Goal: Find contact information: Find contact information

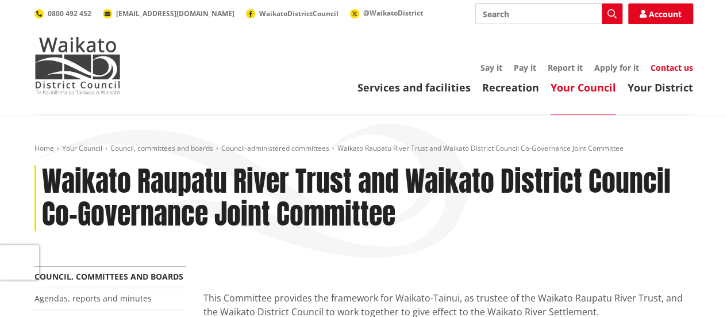
click at [682, 67] on link "Contact us" at bounding box center [672, 67] width 43 height 11
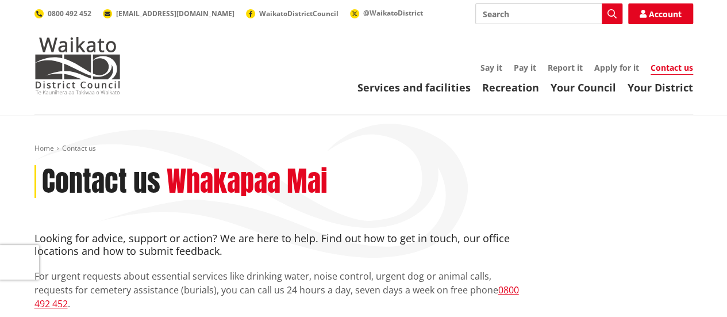
click at [683, 67] on link "Contact us" at bounding box center [672, 68] width 43 height 13
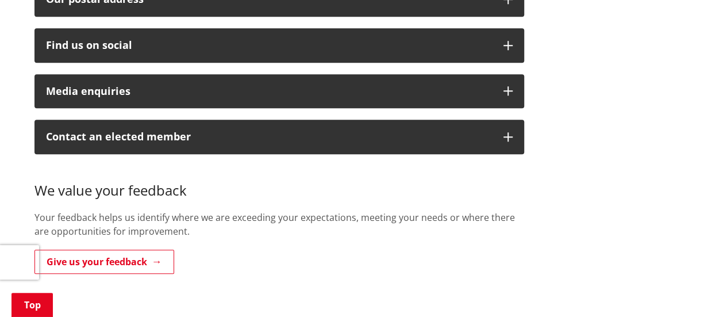
scroll to position [518, 0]
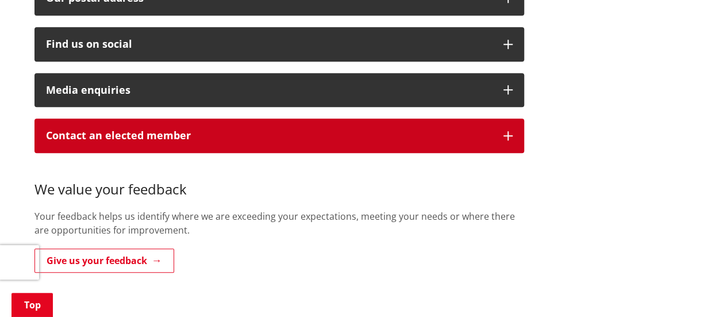
click at [156, 130] on p "Contact an elected member" at bounding box center [269, 136] width 446 height 12
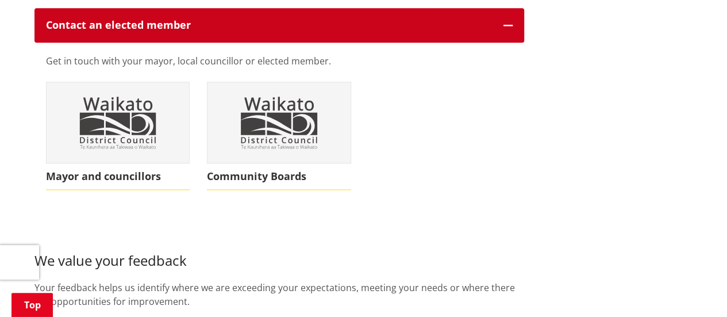
scroll to position [633, 0]
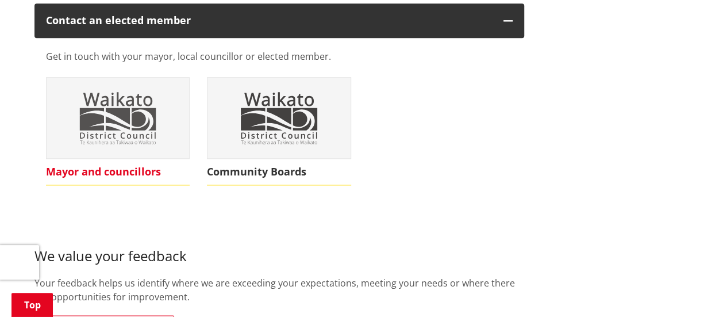
click at [136, 113] on img at bounding box center [118, 118] width 143 height 81
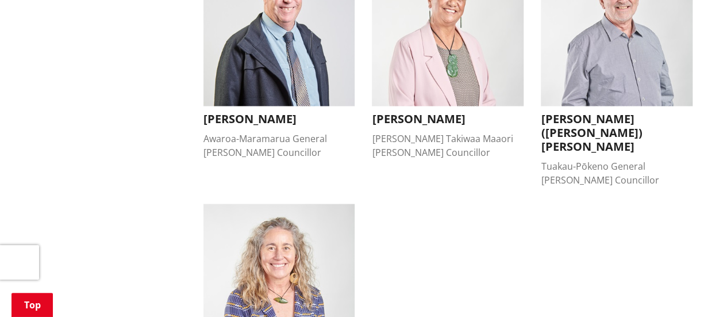
scroll to position [1035, 0]
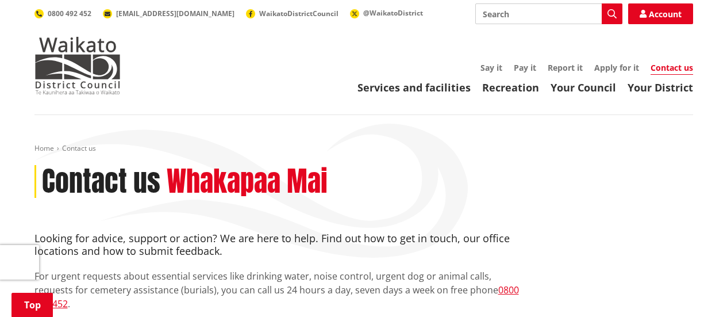
scroll to position [633, 0]
